Goal: Task Accomplishment & Management: Complete application form

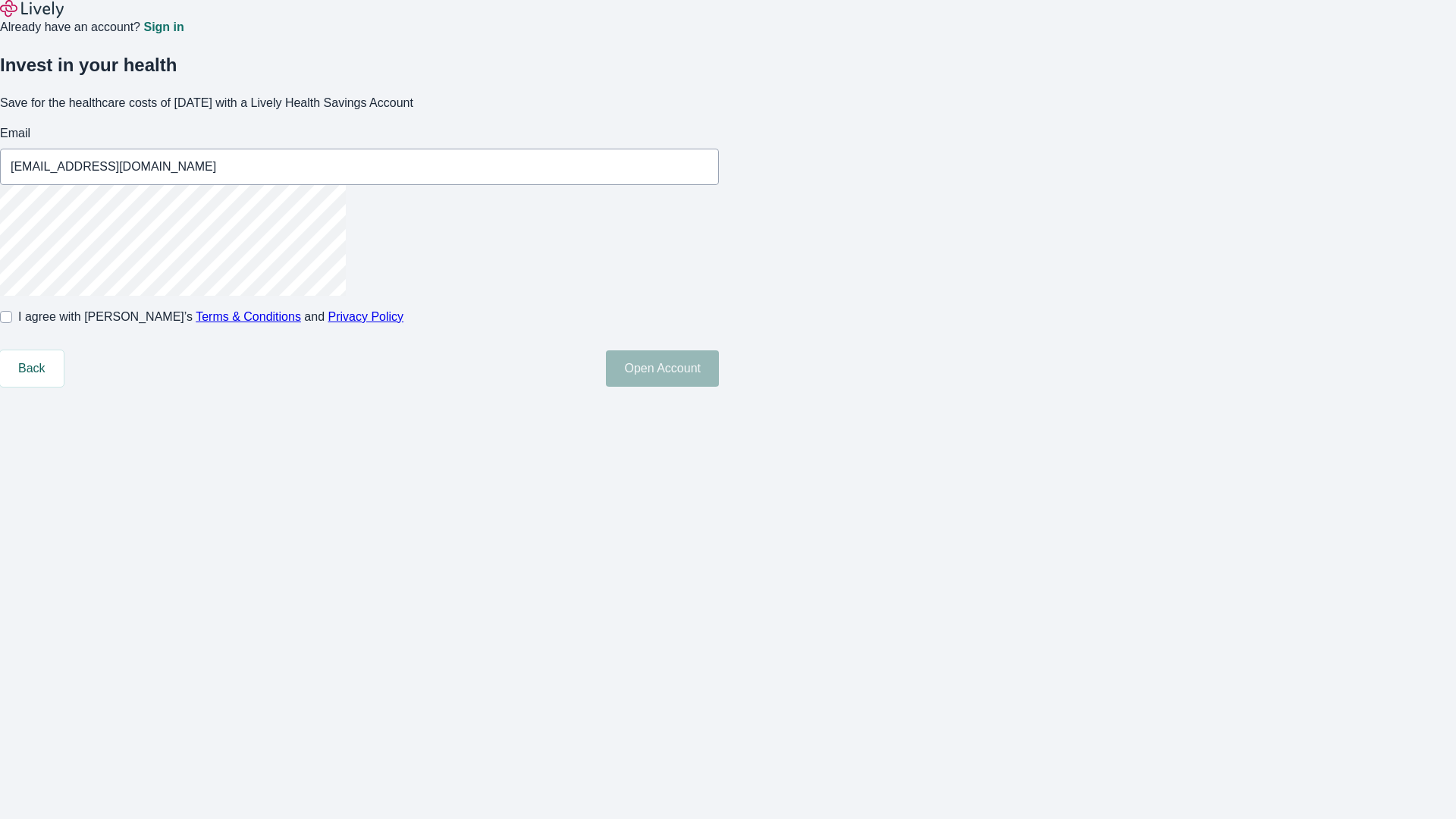
click at [12, 323] on input "I agree with Lively’s Terms & Conditions and Privacy Policy" at bounding box center [6, 317] width 12 height 12
checkbox input "true"
click at [719, 387] on button "Open Account" at bounding box center [662, 369] width 113 height 37
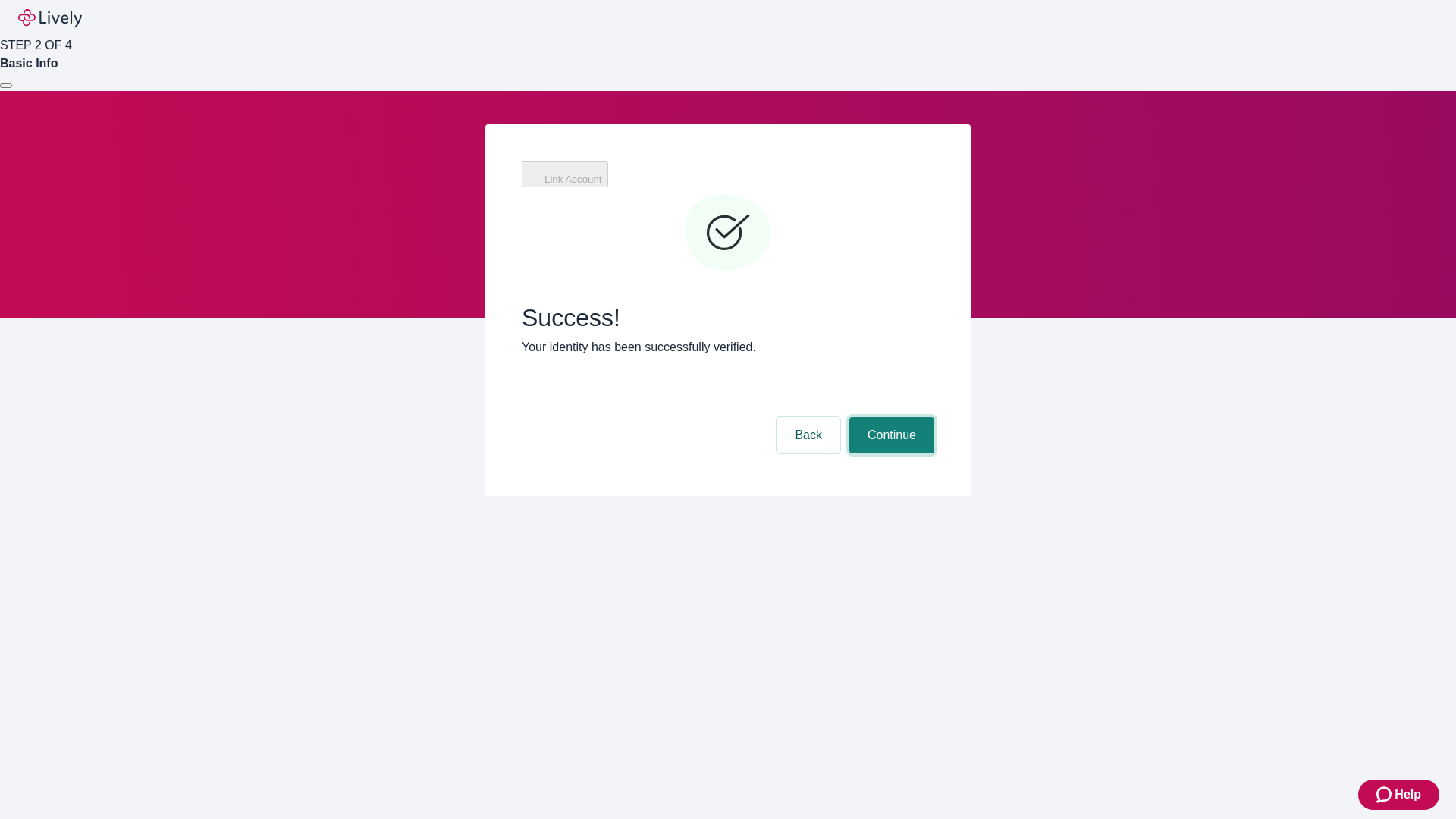
click at [890, 417] on button "Continue" at bounding box center [892, 436] width 85 height 37
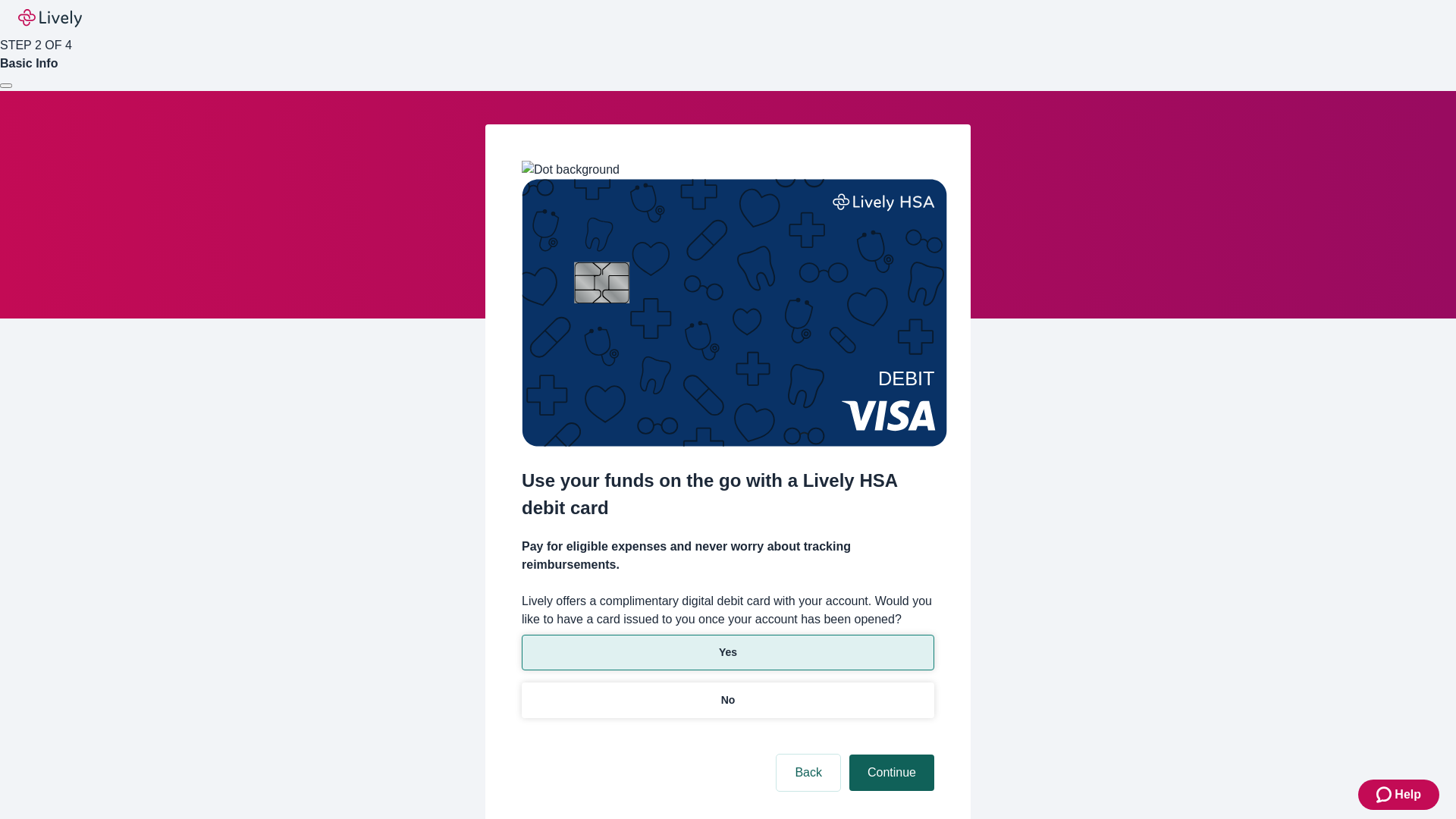
click at [728, 645] on p "Yes" at bounding box center [728, 652] width 18 height 16
click at [890, 754] on button "Continue" at bounding box center [892, 773] width 85 height 37
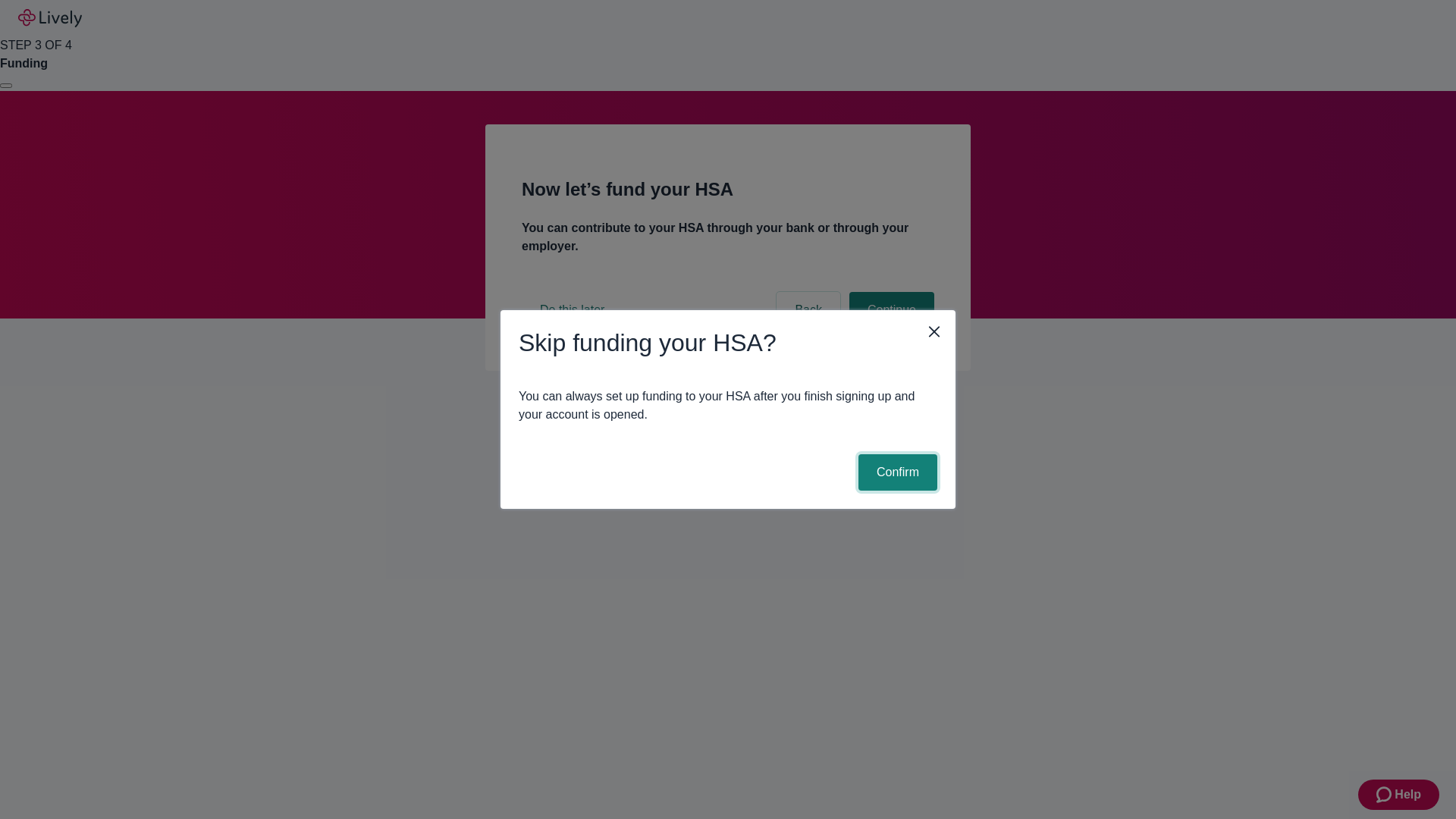
click at [896, 472] on button "Confirm" at bounding box center [898, 472] width 79 height 37
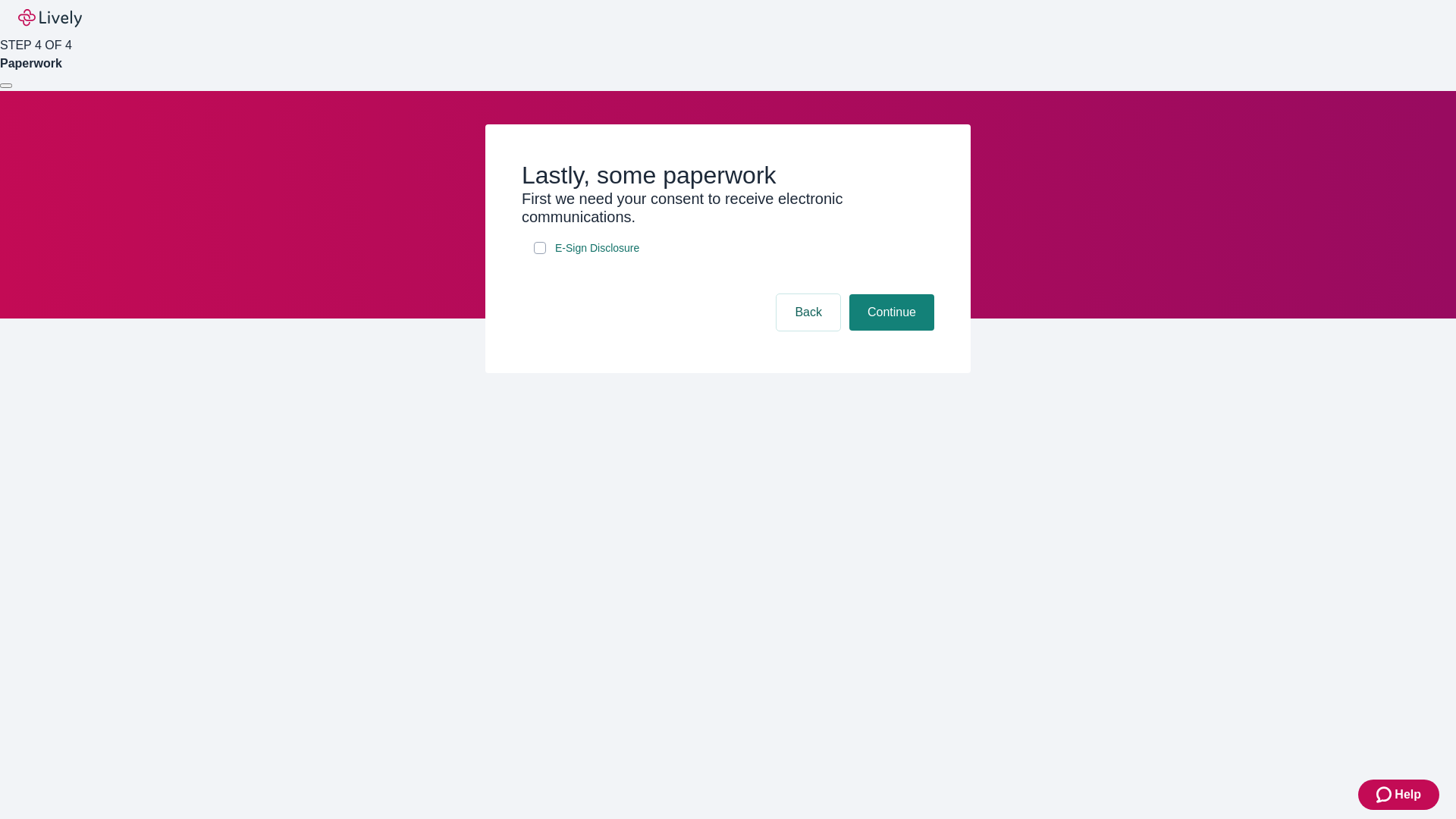
click at [540, 254] on input "E-Sign Disclosure" at bounding box center [540, 248] width 12 height 12
checkbox input "true"
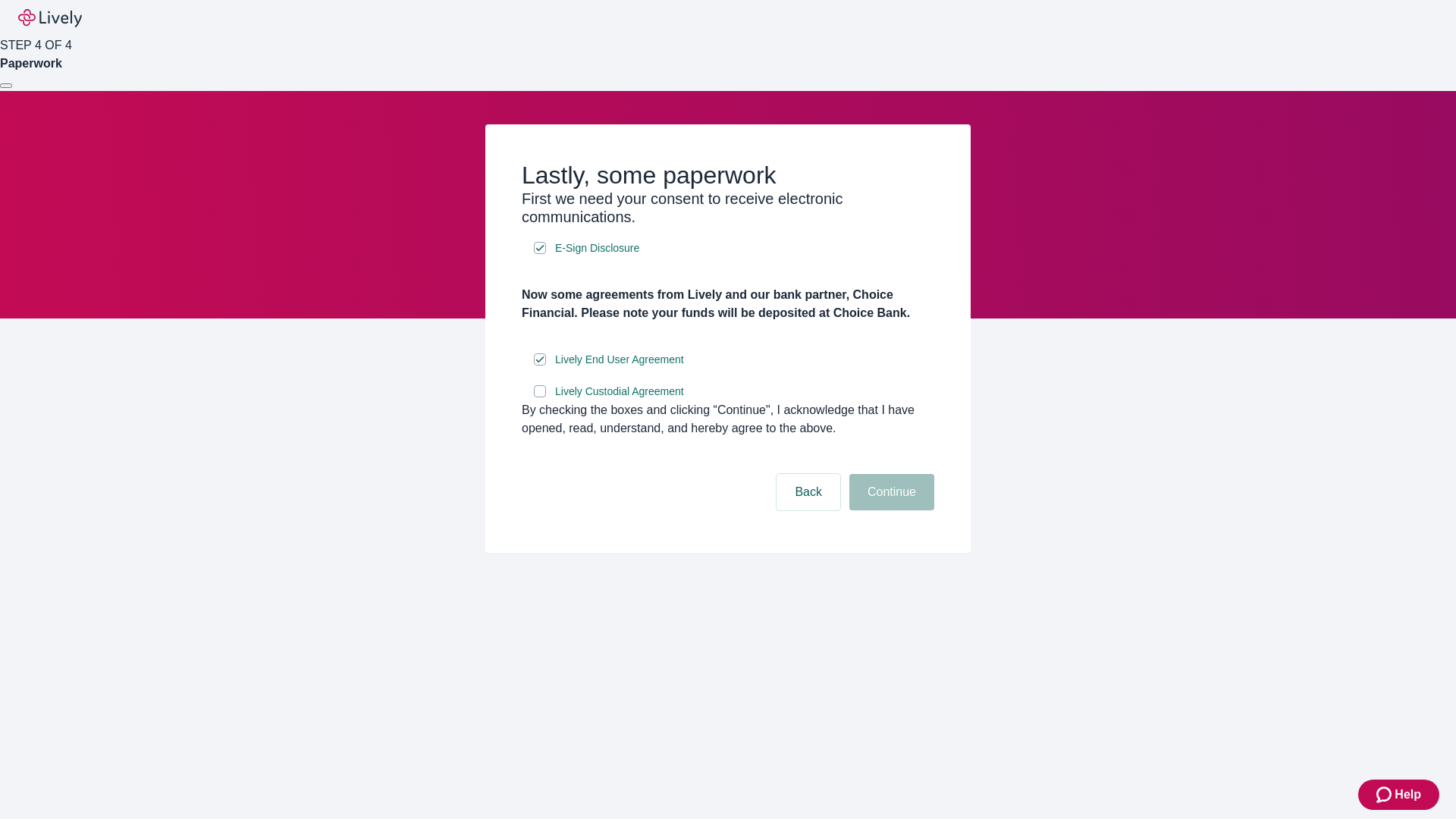
click at [540, 398] on input "Lively Custodial Agreement" at bounding box center [540, 392] width 12 height 12
checkbox input "true"
click at [890, 510] on button "Continue" at bounding box center [892, 492] width 85 height 37
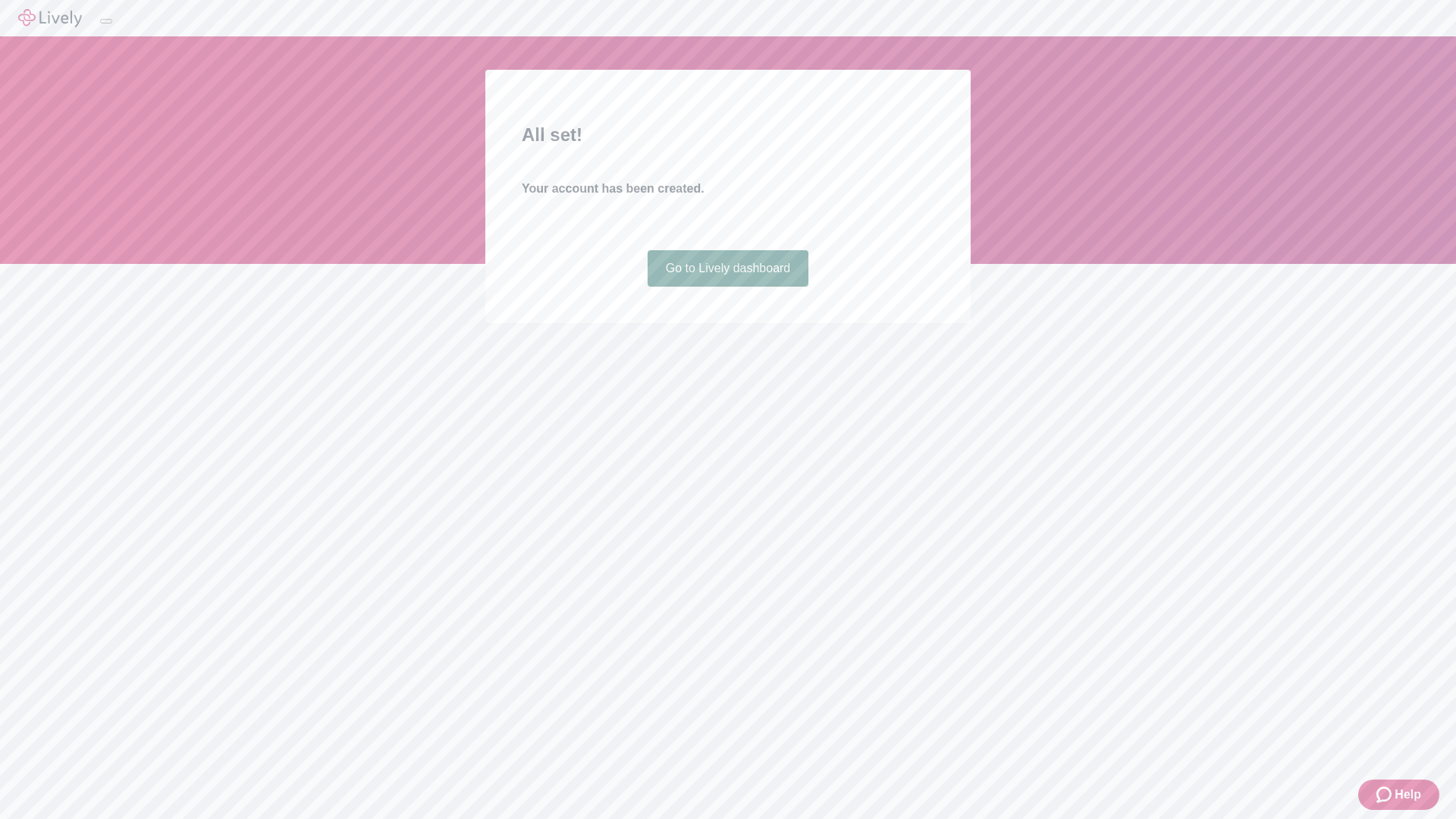
click at [728, 287] on link "Go to Lively dashboard" at bounding box center [728, 268] width 161 height 37
